Goal: Task Accomplishment & Management: Use online tool/utility

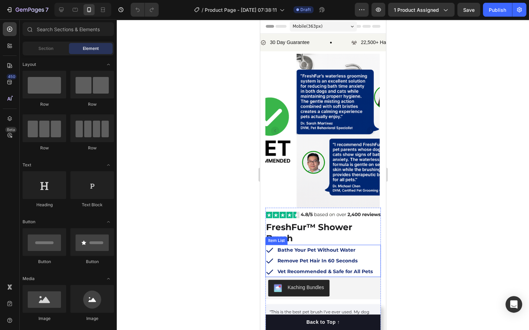
scroll to position [23, 0]
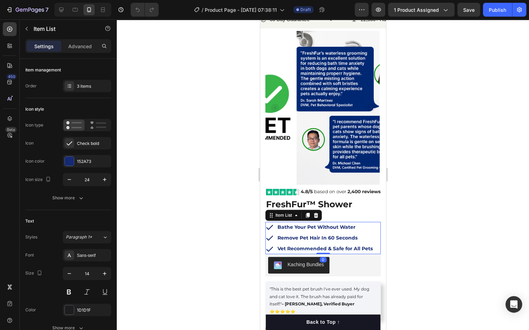
click at [345, 227] on strong "Bathe Your Pet Without Water" at bounding box center [316, 227] width 78 height 6
click at [88, 162] on div "152A73" at bounding box center [87, 161] width 20 height 6
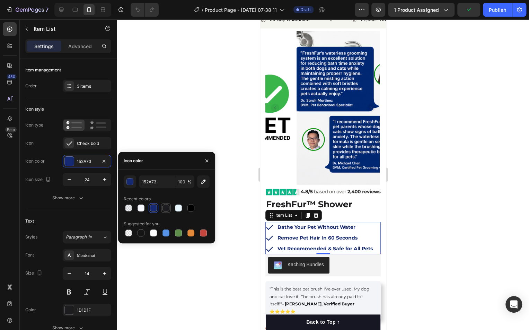
click at [167, 207] on div at bounding box center [165, 207] width 7 height 7
type input "1D1D1F"
click at [425, 224] on div at bounding box center [323, 174] width 412 height 310
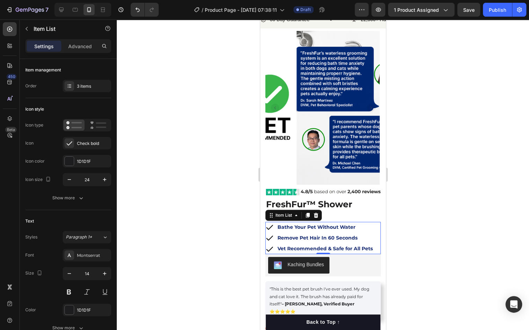
click at [343, 226] on strong "Bathe Your Pet Without Water" at bounding box center [316, 227] width 78 height 6
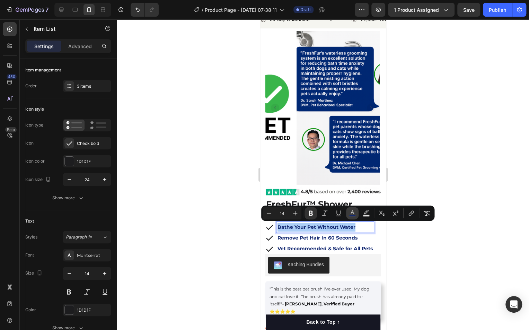
click at [350, 215] on rect "Editor contextual toolbar" at bounding box center [352, 216] width 7 height 2
type input "152A73"
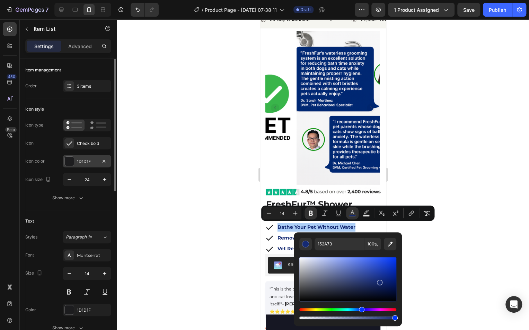
click at [85, 161] on div "1D1D1F" at bounding box center [87, 161] width 20 height 6
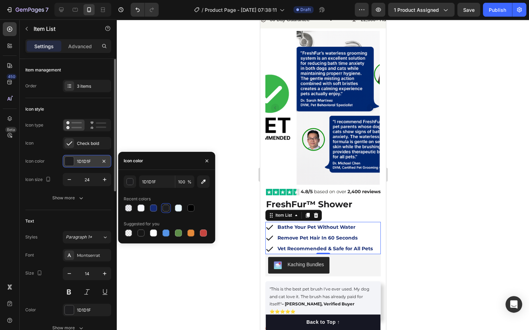
click at [85, 161] on div "1D1D1F" at bounding box center [87, 161] width 20 height 6
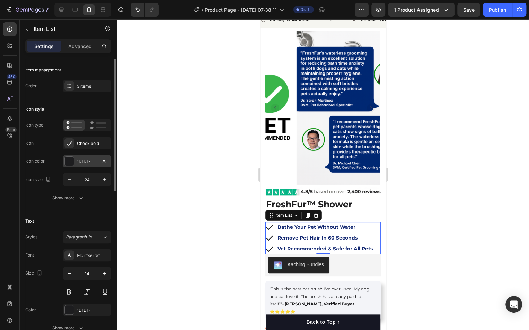
click at [89, 161] on div "1D1D1F" at bounding box center [87, 161] width 20 height 6
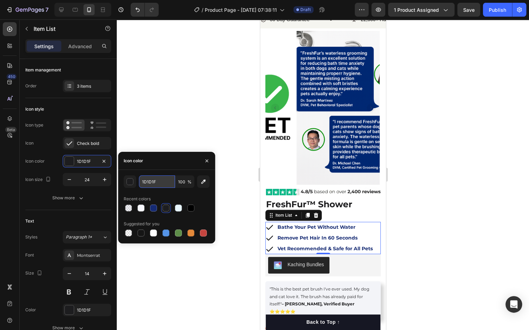
click at [166, 185] on input "1D1D1F" at bounding box center [157, 181] width 36 height 12
drag, startPoint x: 166, startPoint y: 185, endPoint x: 16, endPoint y: 197, distance: 150.5
click at [166, 185] on input "1D1D1F" at bounding box center [157, 181] width 36 height 12
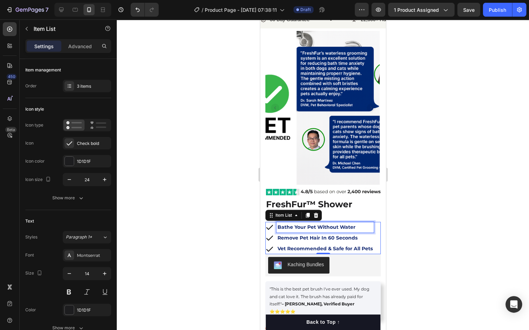
click at [317, 231] on div "Bathe Your Pet Without Water" at bounding box center [324, 227] width 97 height 11
click at [317, 229] on strong "Bathe Your Pet Without Water" at bounding box center [316, 227] width 78 height 6
drag, startPoint x: 464, startPoint y: 230, endPoint x: 417, endPoint y: 226, distance: 46.9
click at [454, 229] on div at bounding box center [323, 174] width 412 height 310
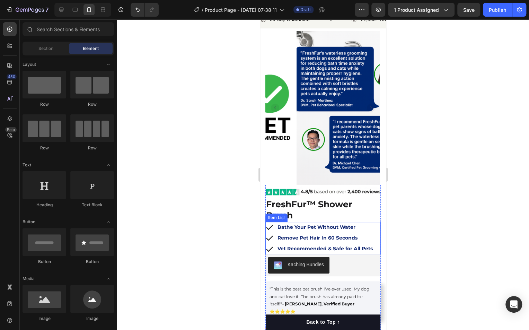
click at [355, 225] on p "Bathe Your Pet Without Water" at bounding box center [324, 227] width 95 height 9
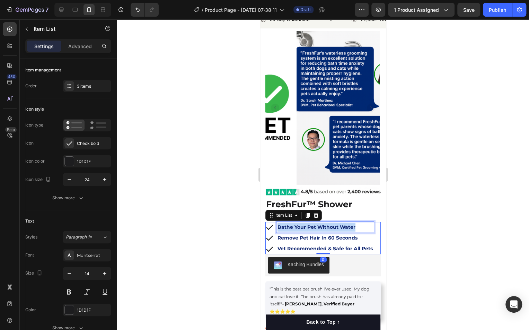
click at [355, 225] on p "Bathe Your Pet Without Water" at bounding box center [324, 227] width 95 height 9
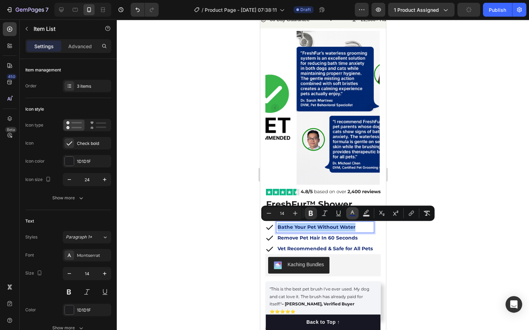
click at [351, 213] on icon "Editor contextual toolbar" at bounding box center [352, 213] width 7 height 7
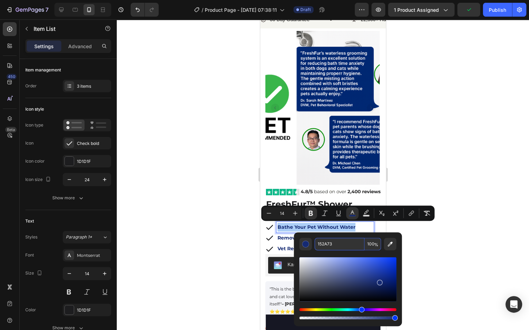
click at [353, 245] on input "152A73" at bounding box center [340, 244] width 50 height 12
paste input "D1D1F"
type input "1D1D1F"
click at [348, 251] on div "Editor contextual toolbar" at bounding box center [347, 285] width 97 height 70
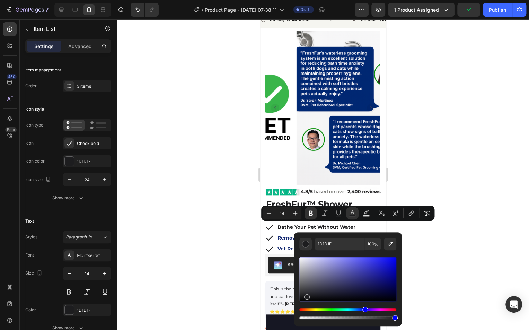
click at [419, 240] on div at bounding box center [323, 174] width 412 height 310
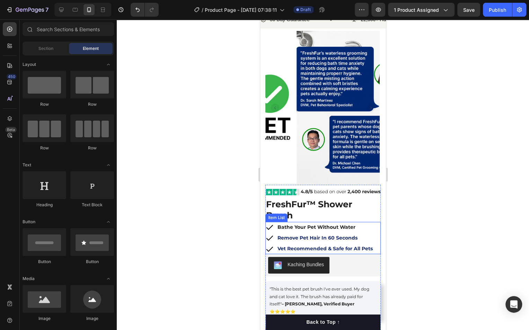
click at [332, 240] on strong "Remove Pet Hair In 60 Seconds" at bounding box center [317, 238] width 80 height 6
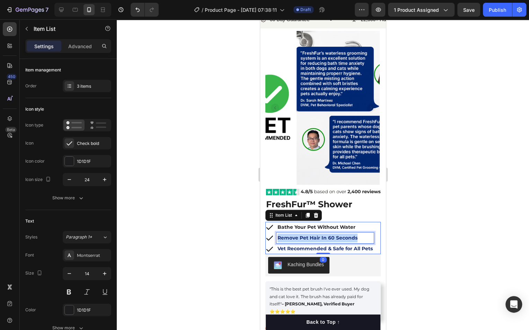
click at [332, 240] on strong "Remove Pet Hair In 60 Seconds" at bounding box center [317, 238] width 80 height 6
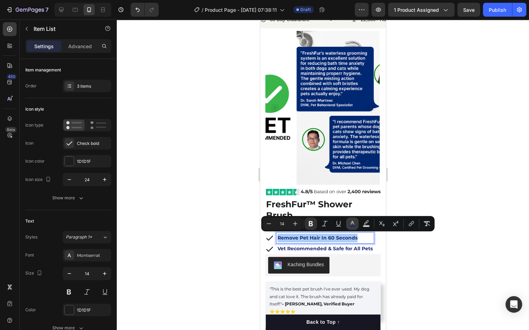
drag, startPoint x: 354, startPoint y: 222, endPoint x: 354, endPoint y: 226, distance: 4.2
click at [354, 222] on icon "Editor contextual toolbar" at bounding box center [352, 223] width 7 height 7
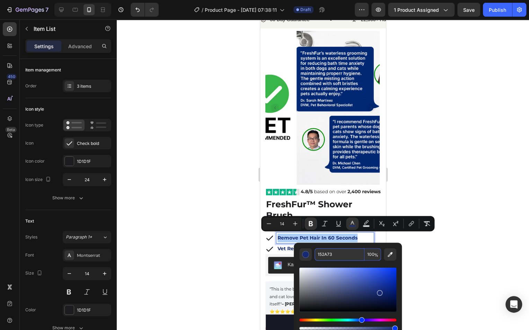
click at [345, 254] on input "152A73" at bounding box center [340, 254] width 50 height 12
paste input "D1D1F"
type input "1D1D1F"
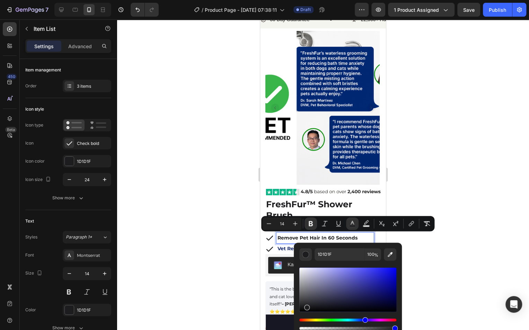
click at [351, 263] on div "Editor contextual toolbar" at bounding box center [347, 295] width 97 height 70
type input "16"
click at [439, 243] on div at bounding box center [323, 174] width 412 height 310
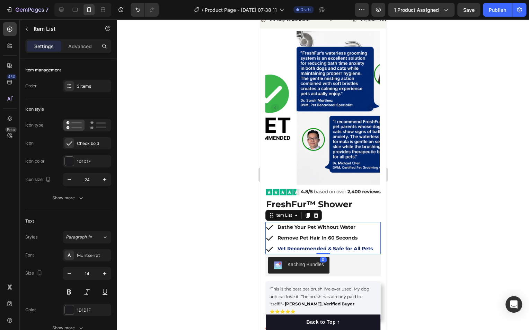
click at [331, 250] on strong "Vet Recommended & Safe for All Pets" at bounding box center [324, 248] width 95 height 6
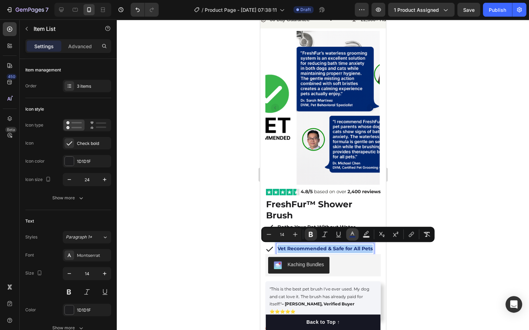
drag, startPoint x: 356, startPoint y: 237, endPoint x: 89, endPoint y: 223, distance: 267.4
click at [356, 237] on button "color" at bounding box center [352, 234] width 12 height 12
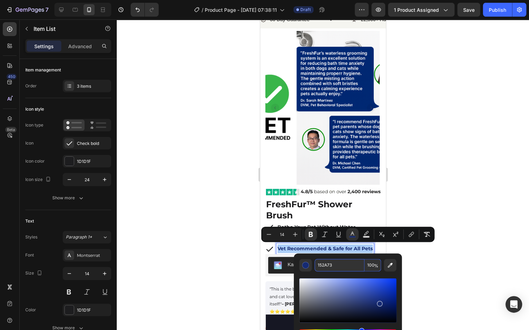
click at [349, 263] on input "152A73" at bounding box center [340, 265] width 50 height 12
paste input "D1D1F"
type input "1D1D1F"
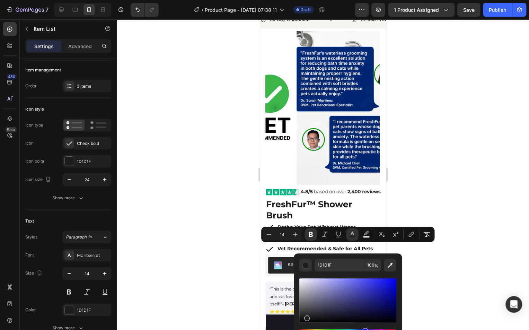
click at [348, 274] on div "Editor contextual toolbar" at bounding box center [347, 306] width 97 height 70
click at [446, 260] on div at bounding box center [323, 174] width 412 height 310
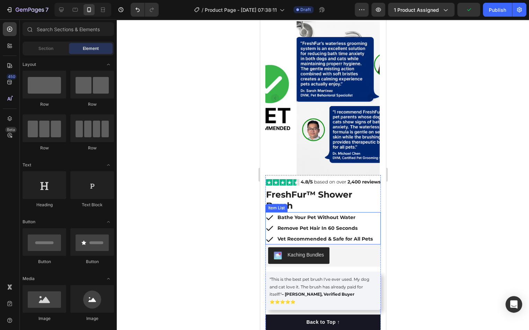
scroll to position [33, 0]
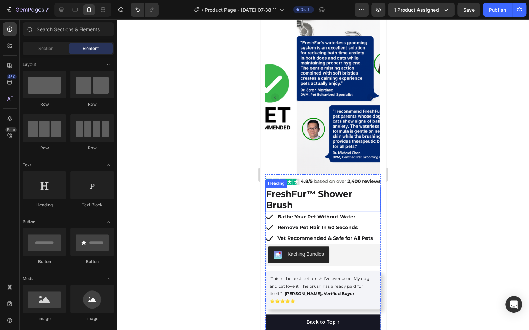
click at [334, 199] on h2 "FreshFur™ Shower Brush" at bounding box center [322, 199] width 115 height 24
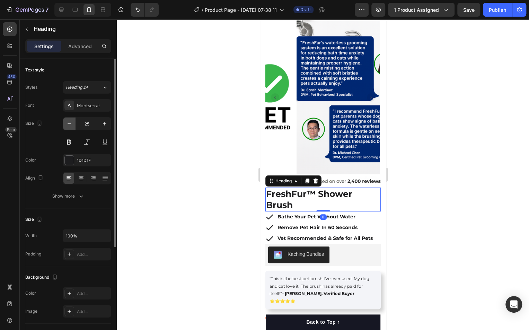
click at [73, 126] on button "button" at bounding box center [69, 123] width 12 height 12
type input "24"
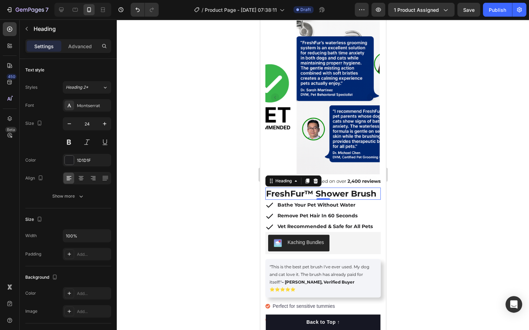
click at [491, 227] on div at bounding box center [323, 174] width 412 height 310
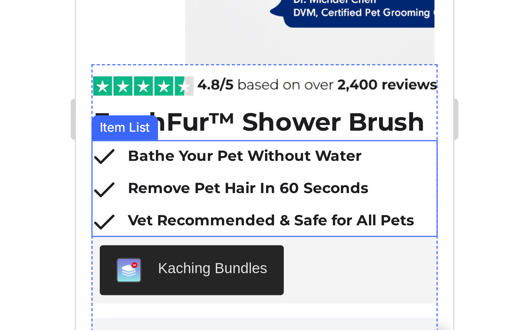
scroll to position [51, 0]
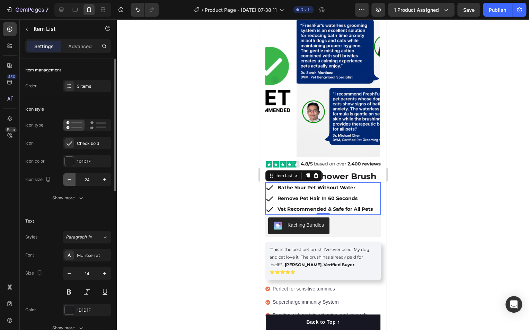
click at [71, 177] on icon "button" at bounding box center [69, 179] width 7 height 7
click at [101, 180] on button "button" at bounding box center [104, 179] width 12 height 12
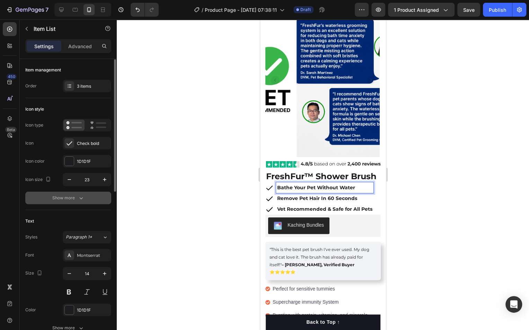
scroll to position [27, 0]
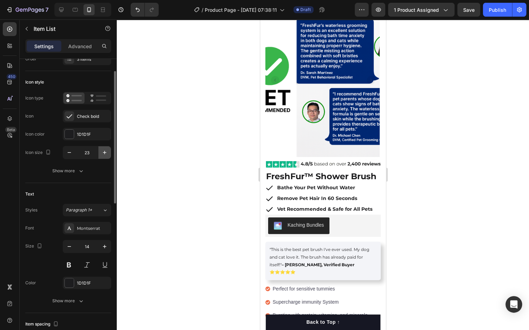
click at [104, 150] on icon "button" at bounding box center [104, 152] width 7 height 7
type input "24"
click at [68, 246] on icon "button" at bounding box center [69, 246] width 3 height 1
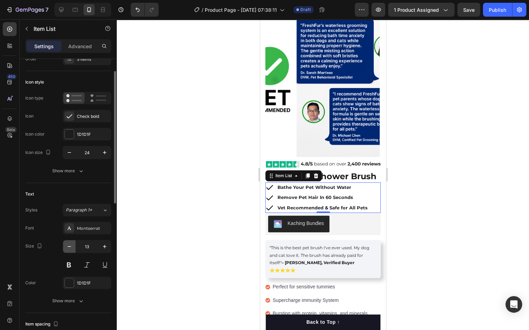
click at [71, 245] on icon "button" at bounding box center [69, 246] width 7 height 7
type input "12"
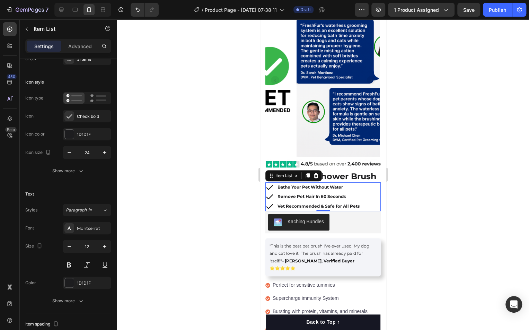
click at [420, 200] on div at bounding box center [323, 174] width 412 height 310
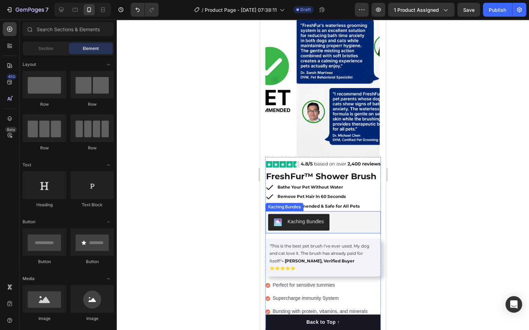
scroll to position [87, 0]
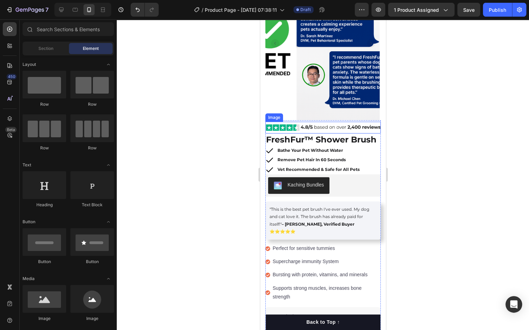
click at [330, 129] on img at bounding box center [322, 127] width 115 height 11
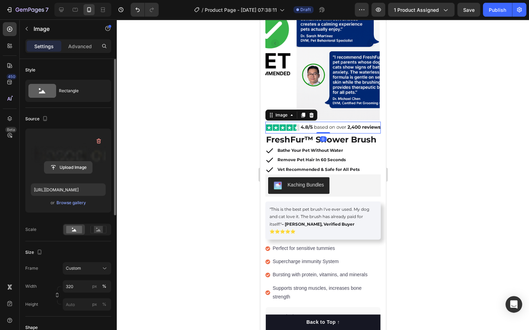
click at [69, 163] on input "file" at bounding box center [68, 167] width 48 height 12
click at [78, 162] on input "file" at bounding box center [68, 167] width 48 height 12
click at [89, 158] on label at bounding box center [68, 156] width 75 height 44
click at [89, 161] on input "file" at bounding box center [68, 167] width 48 height 12
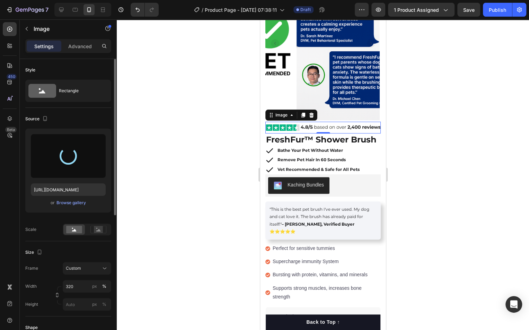
type input "[URL][DOMAIN_NAME]"
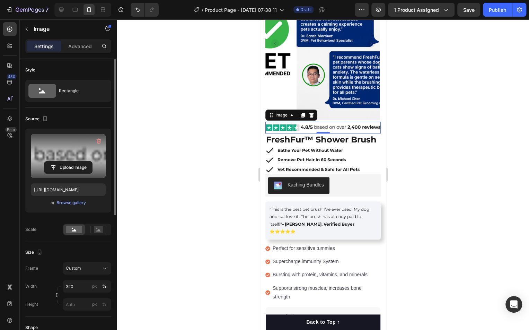
click at [165, 205] on div at bounding box center [323, 174] width 412 height 310
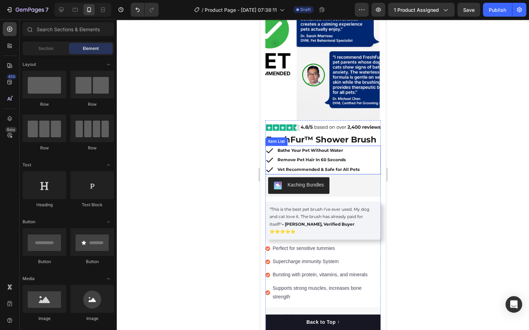
click at [373, 147] on div "Bathe Your Pet Without Water Remove Pet Hair In 60 Seconds Vet Recommended & Sa…" at bounding box center [322, 159] width 115 height 29
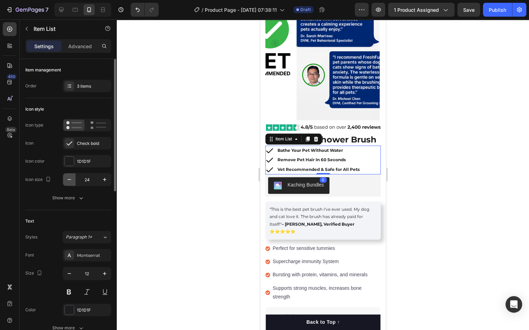
click at [67, 178] on icon "button" at bounding box center [69, 179] width 7 height 7
type input "20"
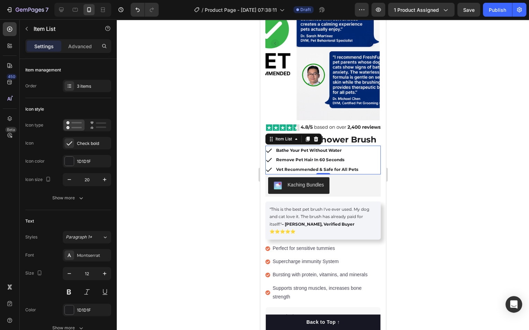
click at [173, 178] on div at bounding box center [323, 174] width 412 height 310
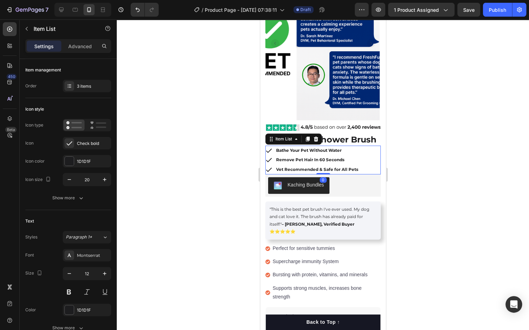
click at [359, 150] on div "Bathe Your Pet Without Water Remove Pet Hair In 60 Seconds Vet Recommended & Sa…" at bounding box center [322, 159] width 115 height 29
click at [67, 183] on button "button" at bounding box center [69, 179] width 12 height 12
click at [68, 182] on icon "button" at bounding box center [69, 179] width 7 height 7
type input "18"
click at [360, 157] on div "Bathe Your Pet Without Water Remove Pet Hair In 60 Seconds Vet Recommended & Sa…" at bounding box center [322, 159] width 115 height 29
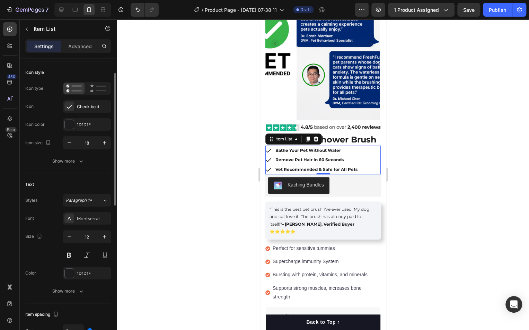
scroll to position [41, 0]
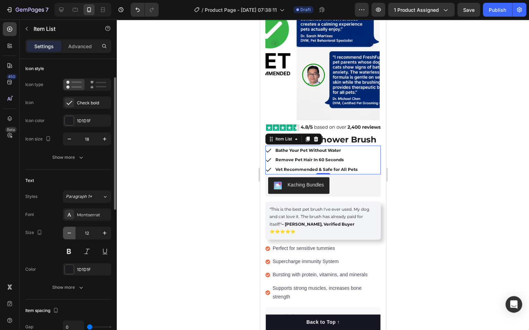
click at [72, 230] on icon "button" at bounding box center [69, 232] width 7 height 7
type input "11"
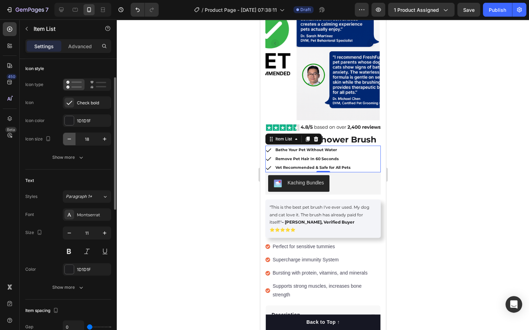
click at [71, 135] on icon "button" at bounding box center [69, 138] width 7 height 7
type input "16"
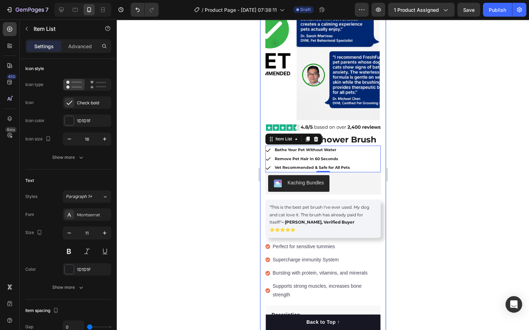
click at [426, 158] on div at bounding box center [323, 174] width 412 height 310
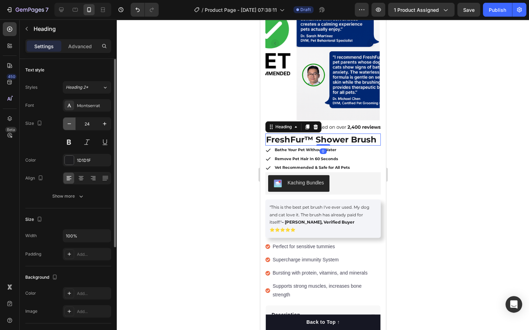
click at [70, 127] on button "button" at bounding box center [69, 123] width 12 height 12
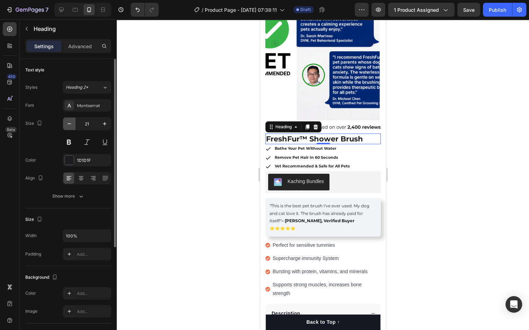
click at [70, 127] on button "button" at bounding box center [69, 123] width 12 height 12
click at [106, 126] on icon "button" at bounding box center [104, 123] width 7 height 7
type input "22"
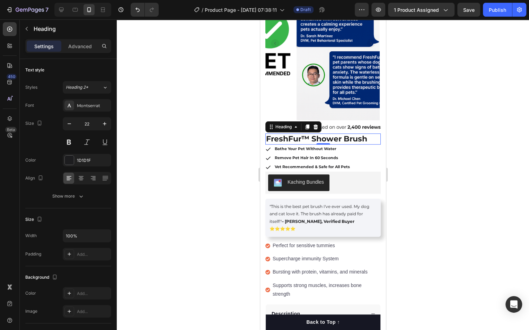
click at [449, 142] on div at bounding box center [323, 174] width 412 height 310
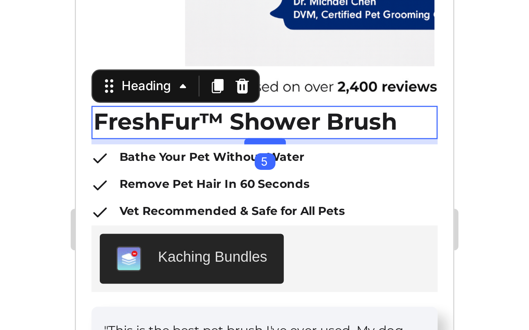
click at [396, 150] on div at bounding box center [323, 174] width 412 height 310
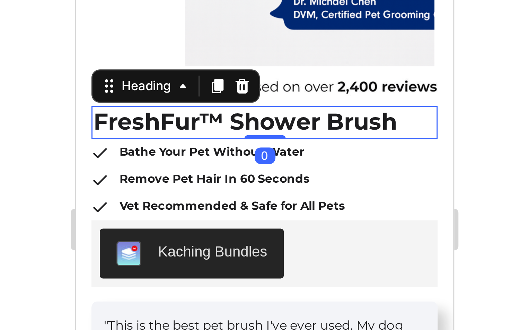
drag, startPoint x: 143, startPoint y: -111, endPoint x: 174, endPoint y: -115, distance: 30.8
type input "0"
click at [391, 141] on div at bounding box center [323, 174] width 412 height 310
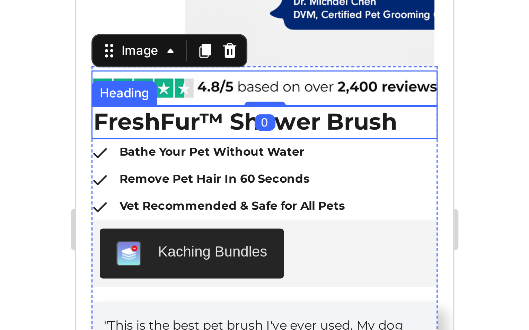
click at [396, 141] on div at bounding box center [323, 174] width 412 height 310
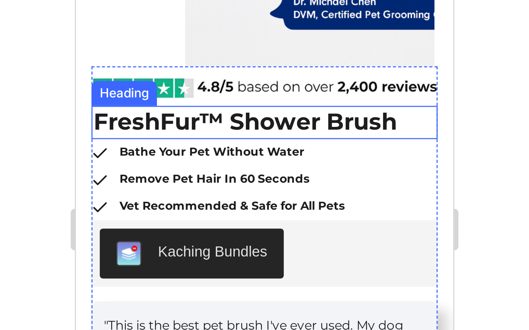
click at [398, 142] on div at bounding box center [323, 174] width 412 height 310
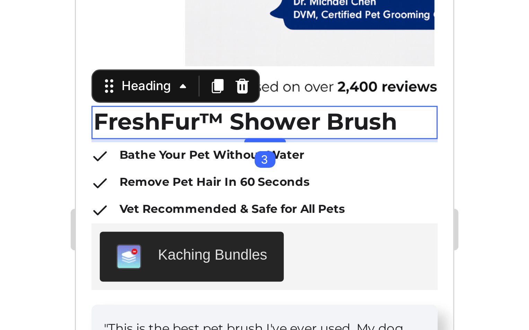
drag, startPoint x: 141, startPoint y: -113, endPoint x: 196, endPoint y: -112, distance: 54.4
type input "3"
click at [391, 144] on div at bounding box center [323, 174] width 412 height 310
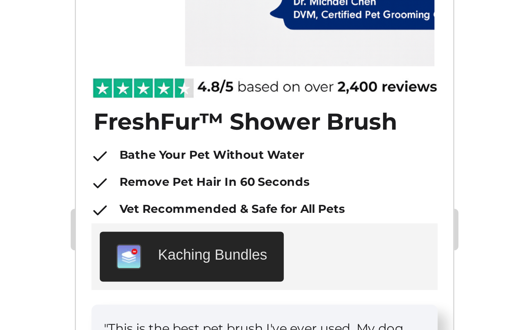
click at [393, 143] on div at bounding box center [323, 174] width 412 height 310
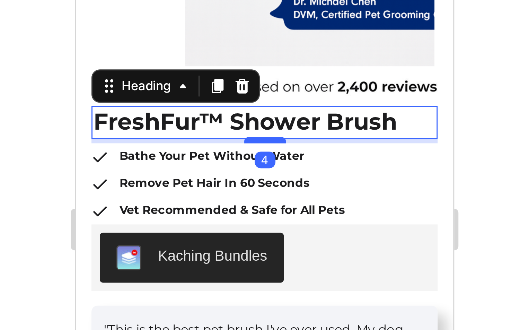
type input "4"
click at [393, 142] on div at bounding box center [323, 174] width 412 height 310
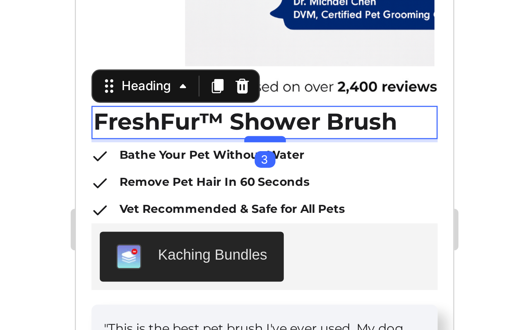
type input "3"
click at [393, 143] on div at bounding box center [323, 174] width 412 height 310
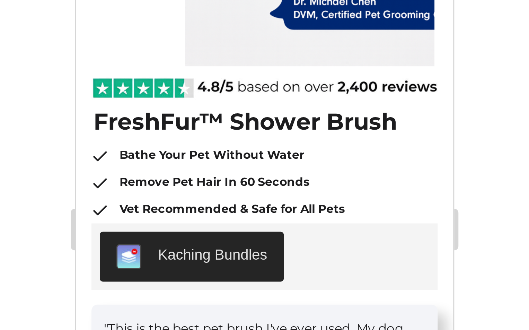
click at [399, 145] on div at bounding box center [323, 174] width 412 height 310
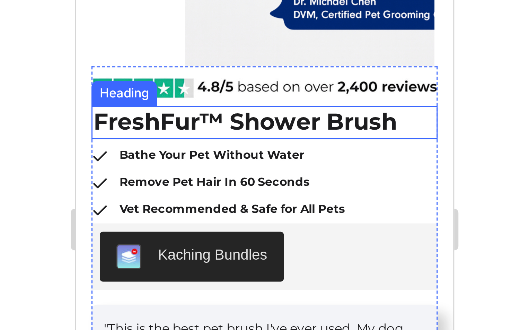
drag, startPoint x: 187, startPoint y: -115, endPoint x: 174, endPoint y: -113, distance: 13.3
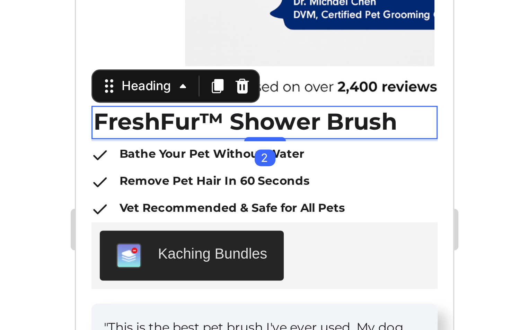
drag, startPoint x: 138, startPoint y: -112, endPoint x: 178, endPoint y: -110, distance: 40.6
type input "2"
click at [391, 147] on div at bounding box center [323, 174] width 412 height 310
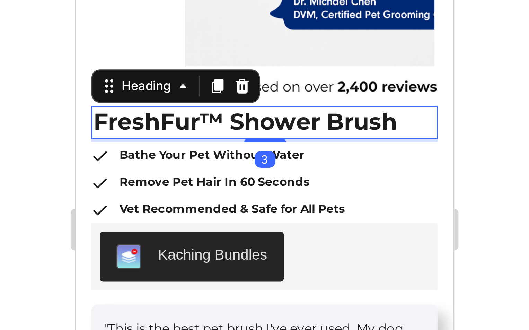
drag, startPoint x: 144, startPoint y: -112, endPoint x: 150, endPoint y: -112, distance: 5.5
type input "3"
click at [396, 145] on div at bounding box center [323, 174] width 412 height 310
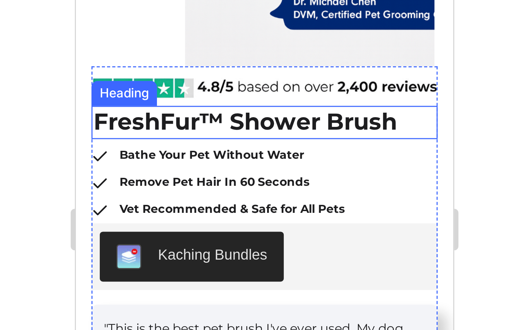
drag, startPoint x: 245, startPoint y: 134, endPoint x: 248, endPoint y: 133, distance: 3.7
click at [245, 134] on div at bounding box center [323, 174] width 412 height 310
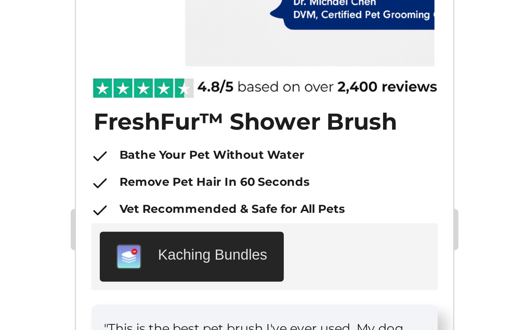
click at [241, 131] on div at bounding box center [323, 174] width 412 height 310
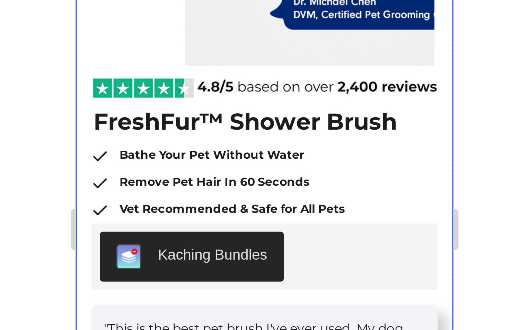
drag, startPoint x: 242, startPoint y: 144, endPoint x: 245, endPoint y: 141, distance: 4.4
click at [242, 144] on div at bounding box center [323, 174] width 412 height 310
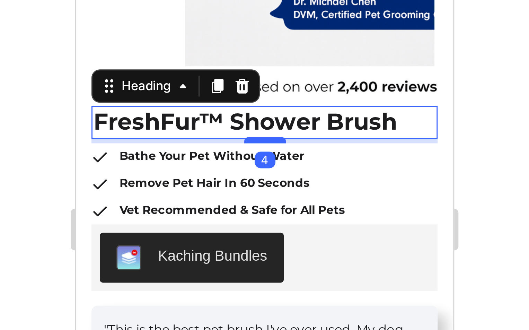
type input "4"
click at [399, 144] on div at bounding box center [323, 174] width 412 height 310
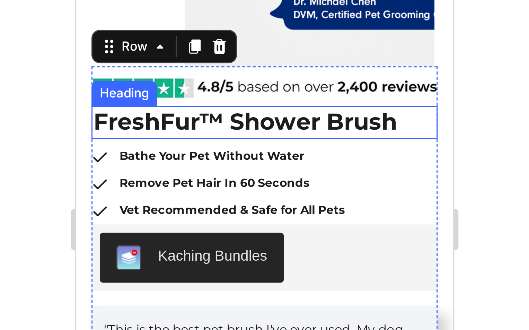
drag, startPoint x: 177, startPoint y: -114, endPoint x: 162, endPoint y: -112, distance: 15.0
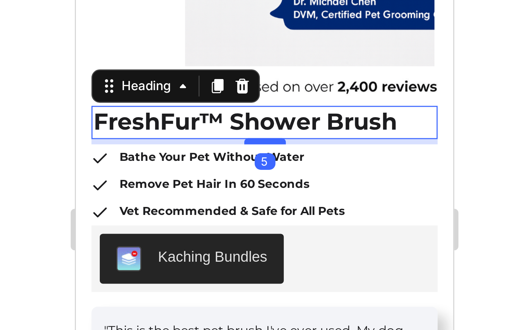
type input "5"
click at [392, 140] on div at bounding box center [323, 174] width 412 height 310
